Goal: Find specific page/section: Find specific page/section

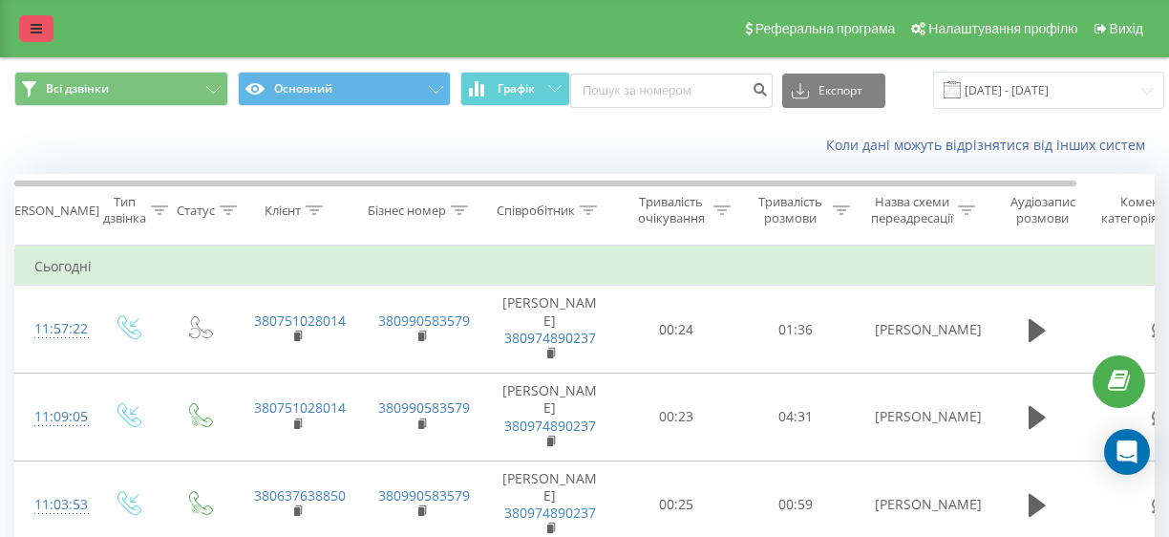
click at [44, 32] on link at bounding box center [36, 28] width 34 height 27
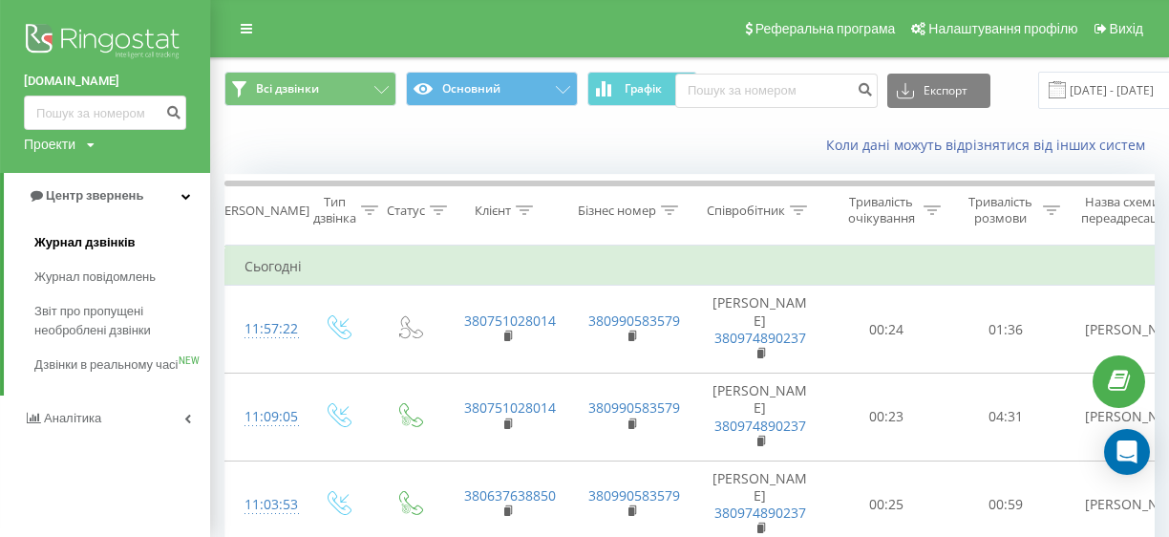
click at [117, 244] on span "Журнал дзвінків" at bounding box center [84, 242] width 101 height 19
click at [122, 244] on span "Журнал дзвінків" at bounding box center [84, 242] width 101 height 19
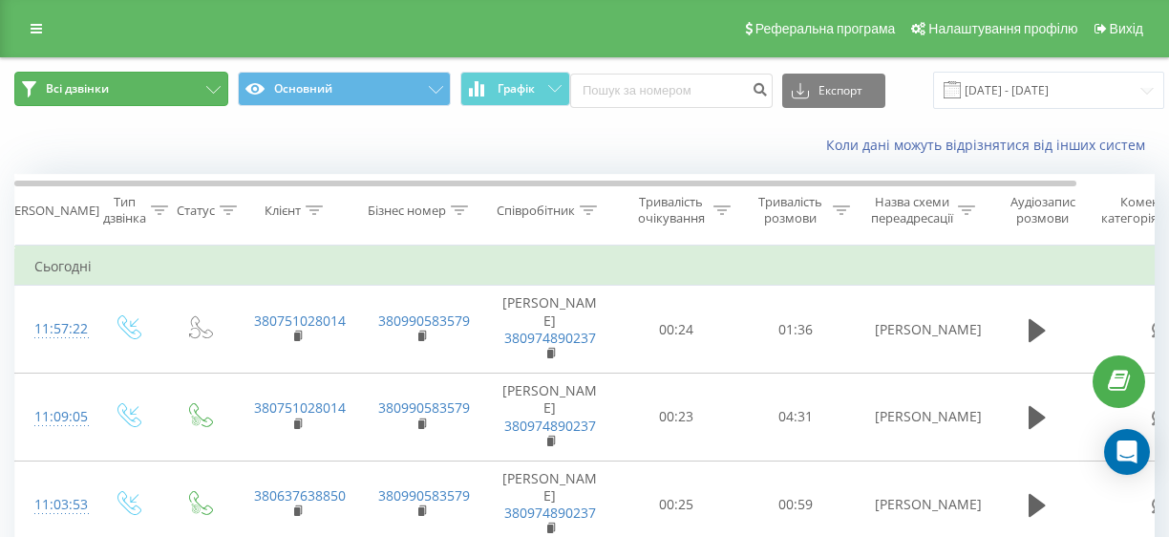
click at [50, 87] on span "Всі дзвінки" at bounding box center [77, 88] width 63 height 15
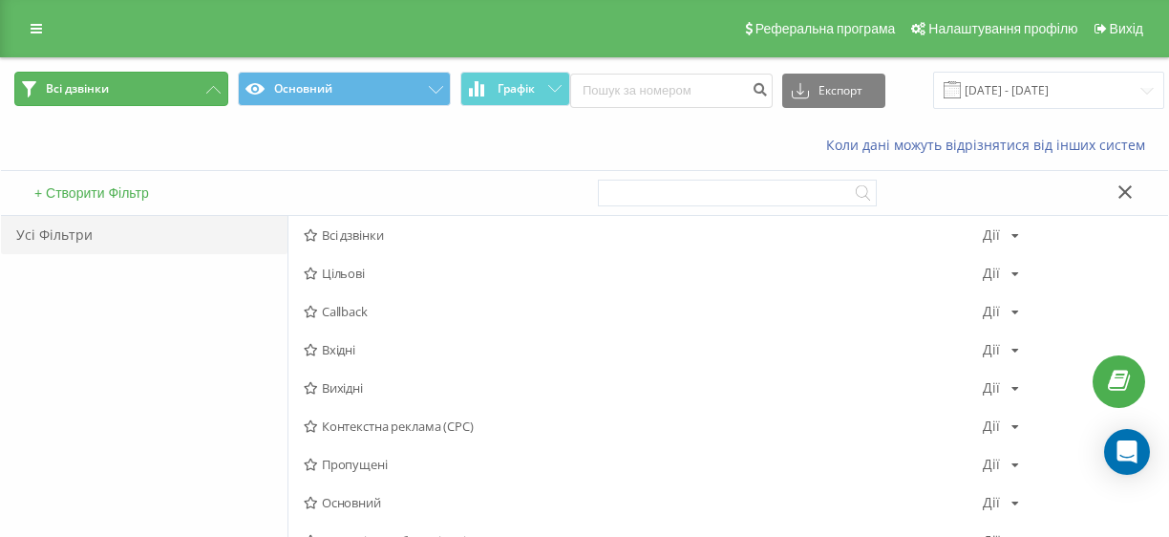
click at [50, 88] on span "Всі дзвінки" at bounding box center [77, 88] width 63 height 15
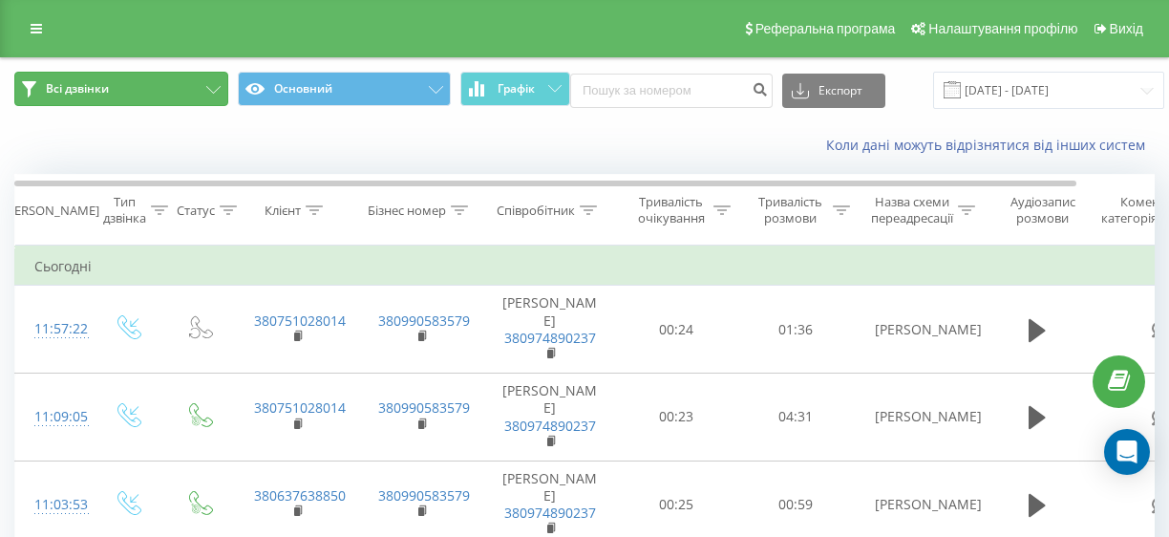
click at [50, 88] on span "Всі дзвінки" at bounding box center [77, 88] width 63 height 15
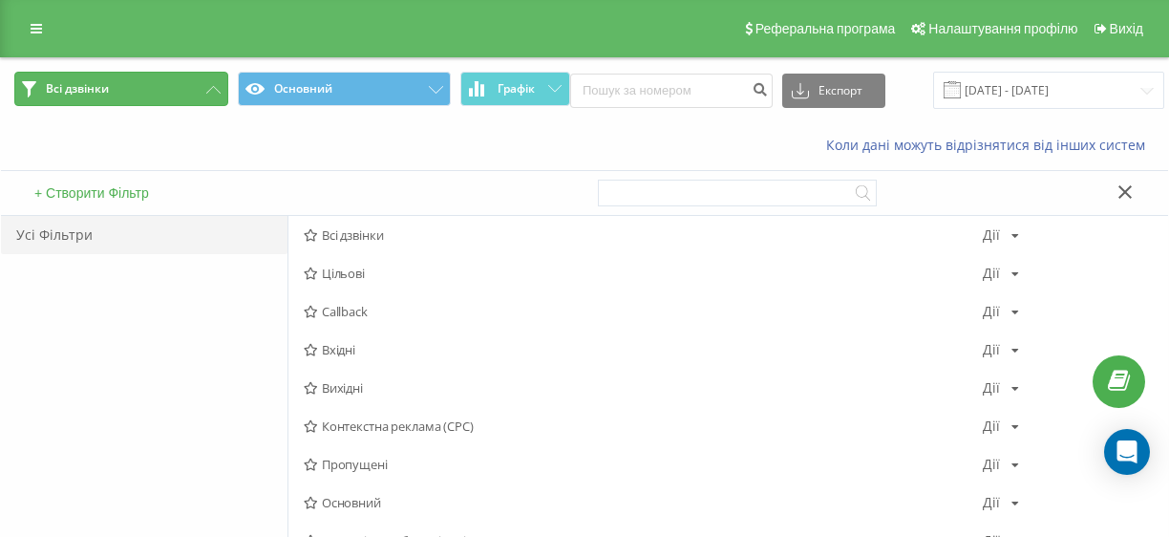
click at [50, 88] on span "Всі дзвінки" at bounding box center [77, 88] width 63 height 15
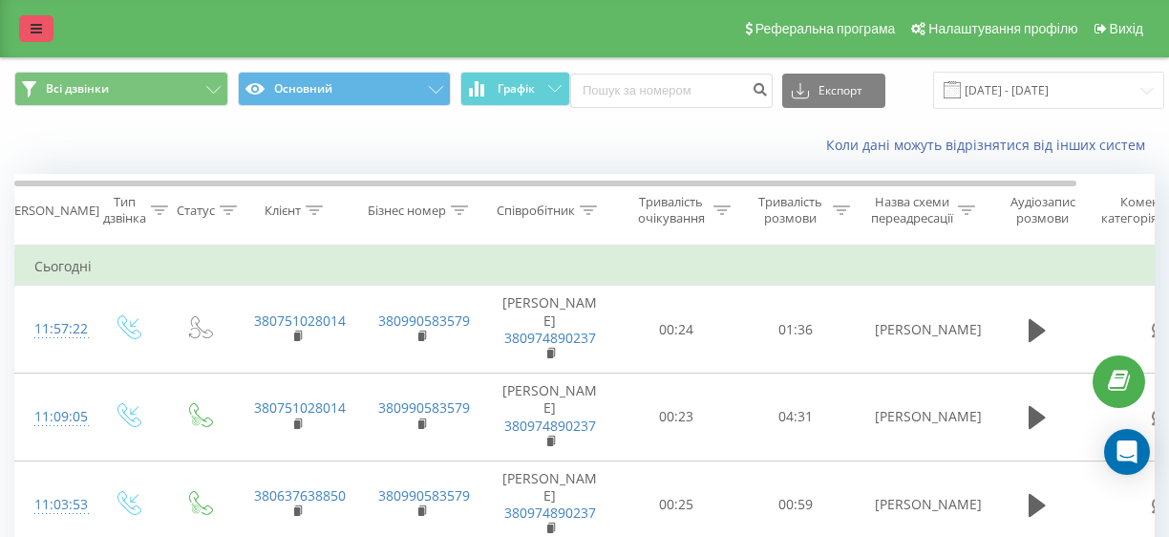
click at [33, 29] on icon at bounding box center [36, 28] width 11 height 13
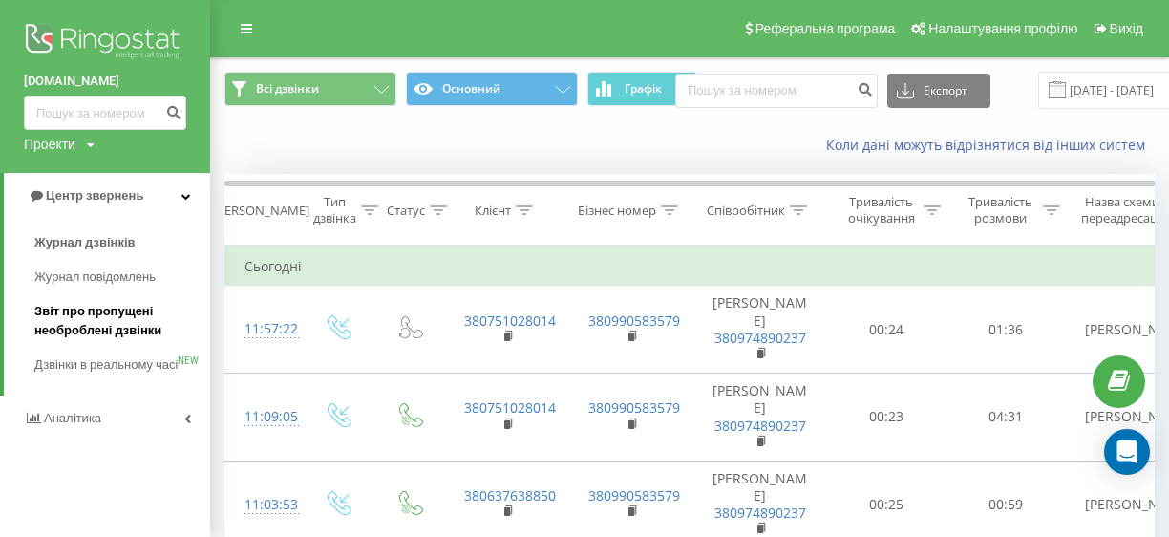
click at [120, 323] on span "Звіт про пропущені необроблені дзвінки" at bounding box center [117, 321] width 166 height 38
